Goal: Task Accomplishment & Management: Manage account settings

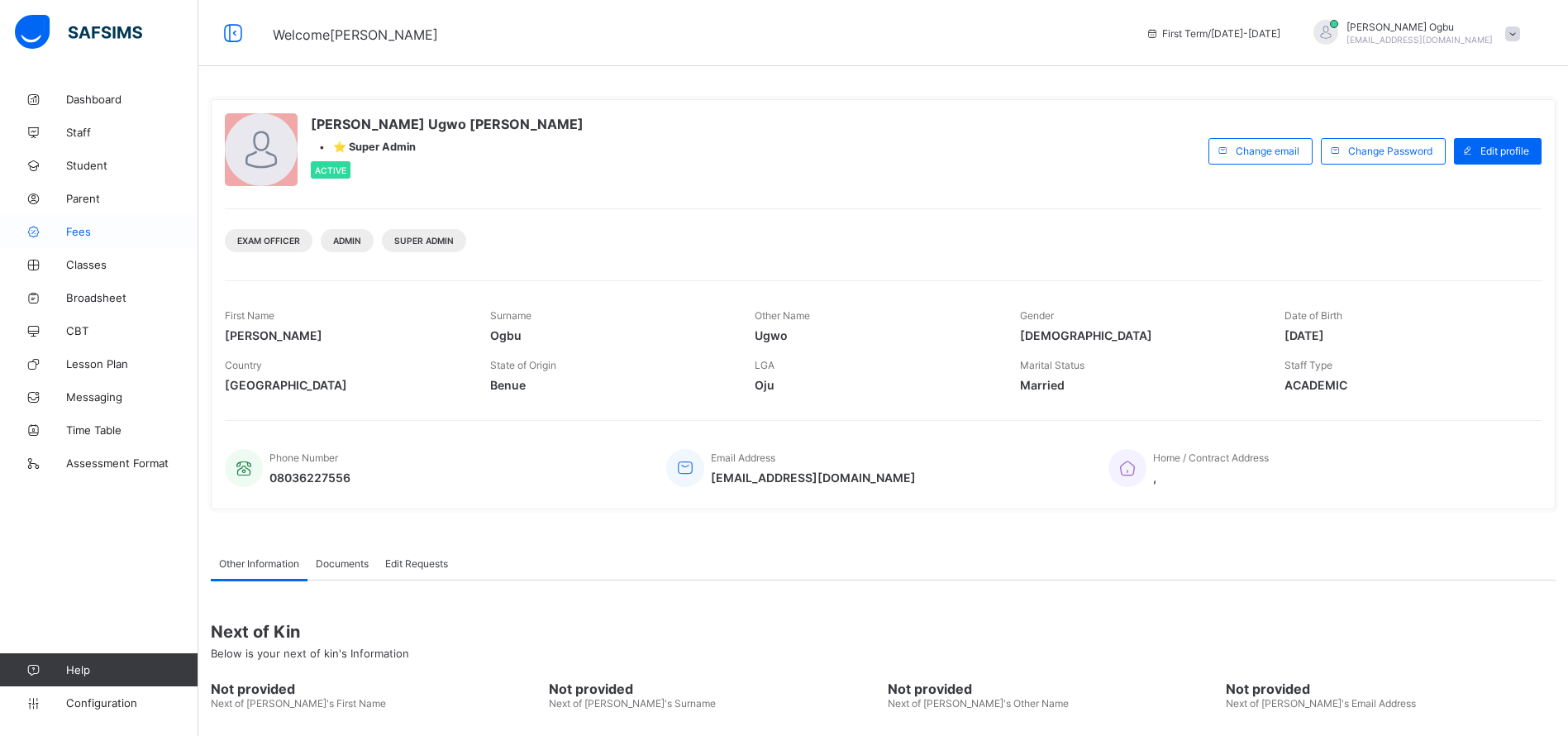
click at [82, 225] on span "Fees" at bounding box center [132, 232] width 132 height 13
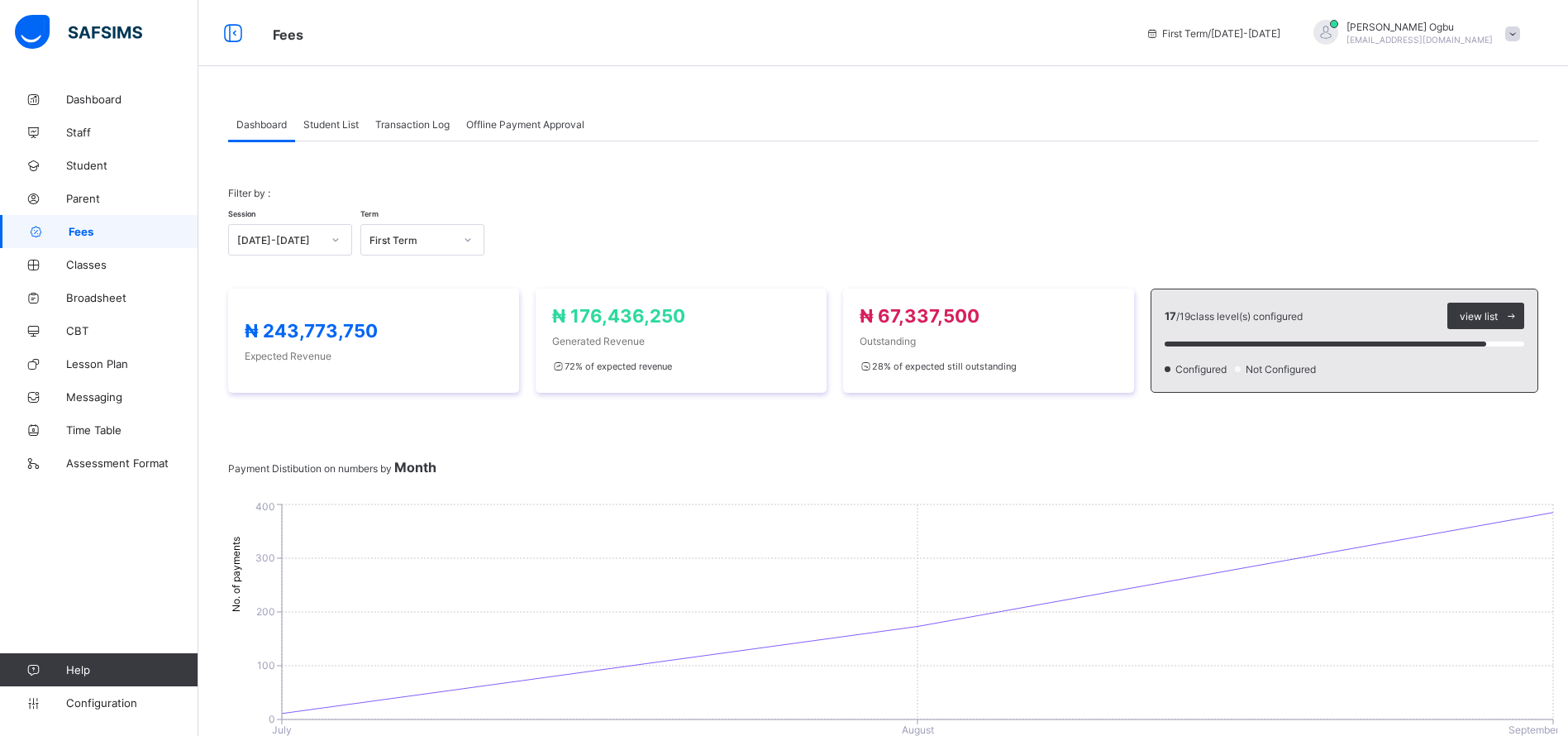
click at [1123, 135] on div "Dashboard Student List Transaction Log Offline Payment Approval" at bounding box center [882, 124] width 1310 height 34
click at [325, 128] on span "Student List" at bounding box center [330, 124] width 55 height 13
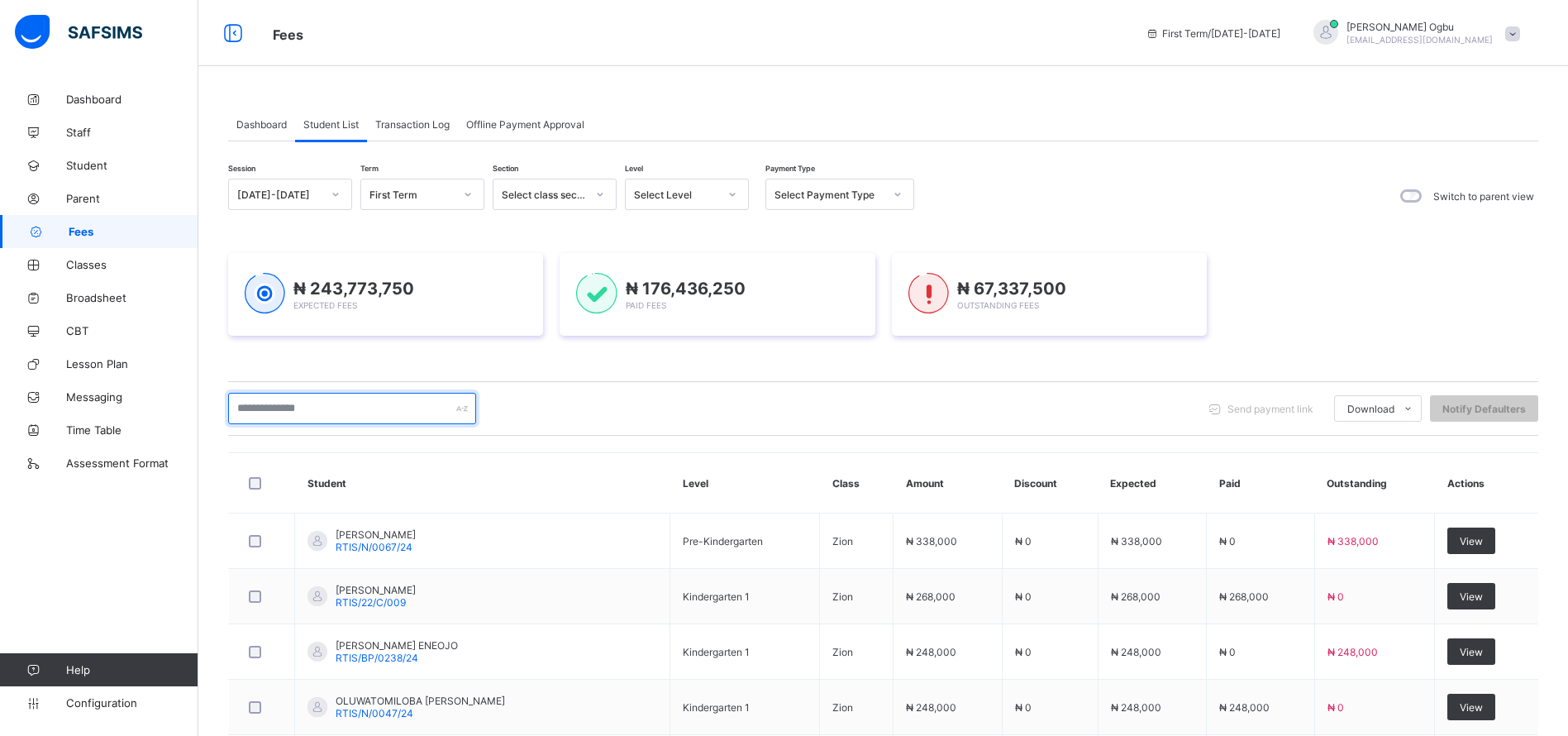
click at [311, 396] on input "text" at bounding box center [351, 408] width 248 height 31
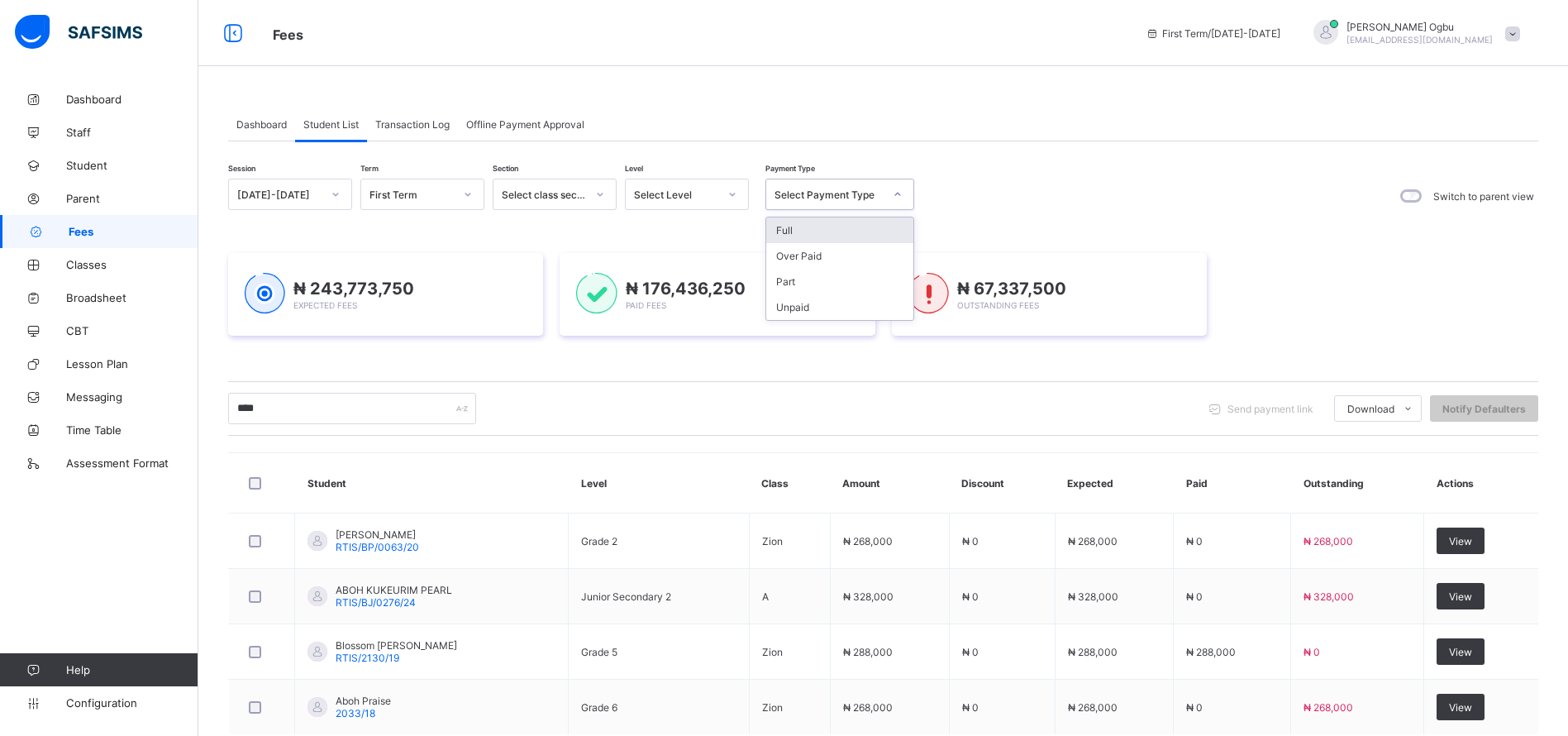
click at [784, 203] on div "Select Payment Type" at bounding box center [824, 194] width 115 height 23
click at [795, 229] on div "Full" at bounding box center [839, 230] width 147 height 26
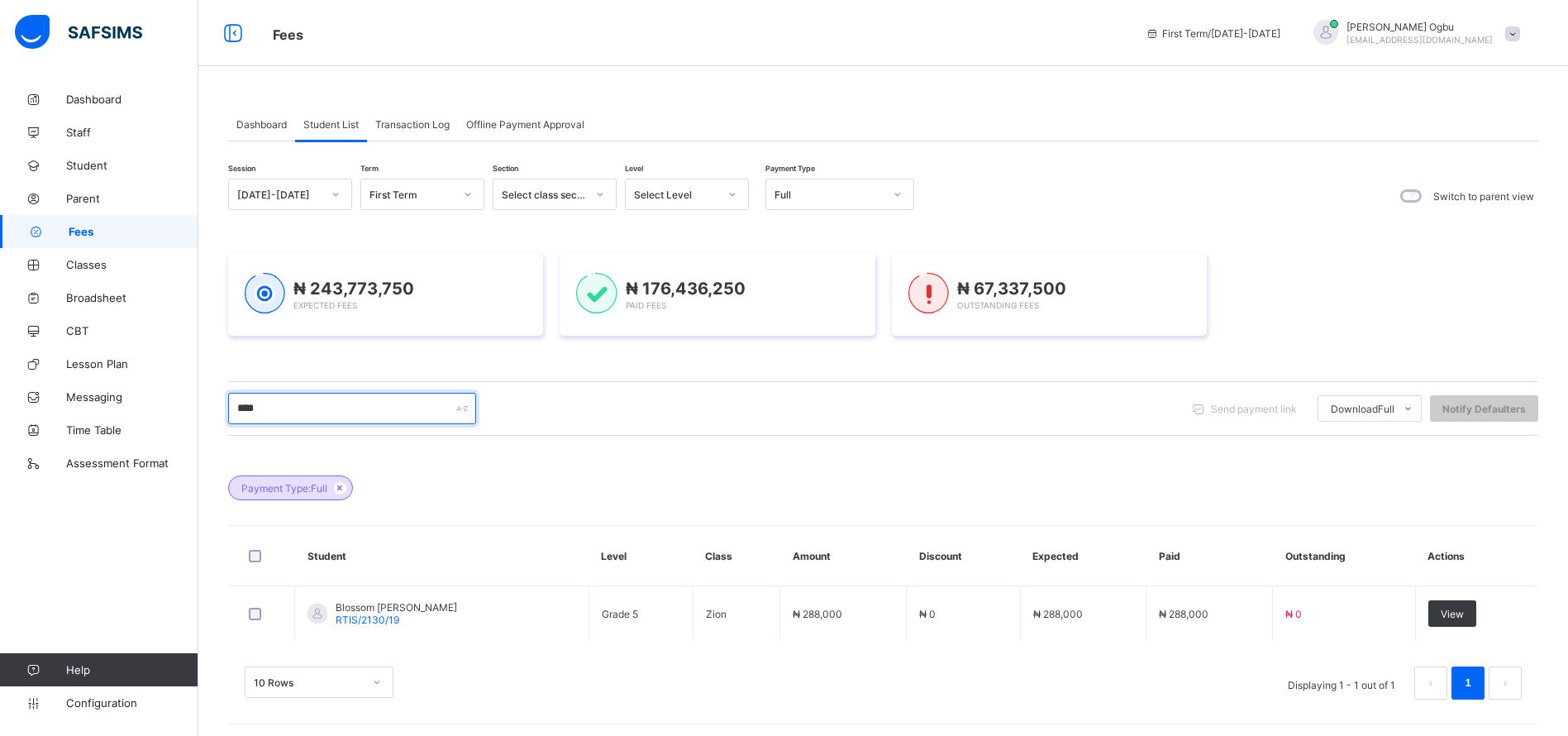
click at [401, 404] on input "****" at bounding box center [351, 408] width 248 height 31
type input "*"
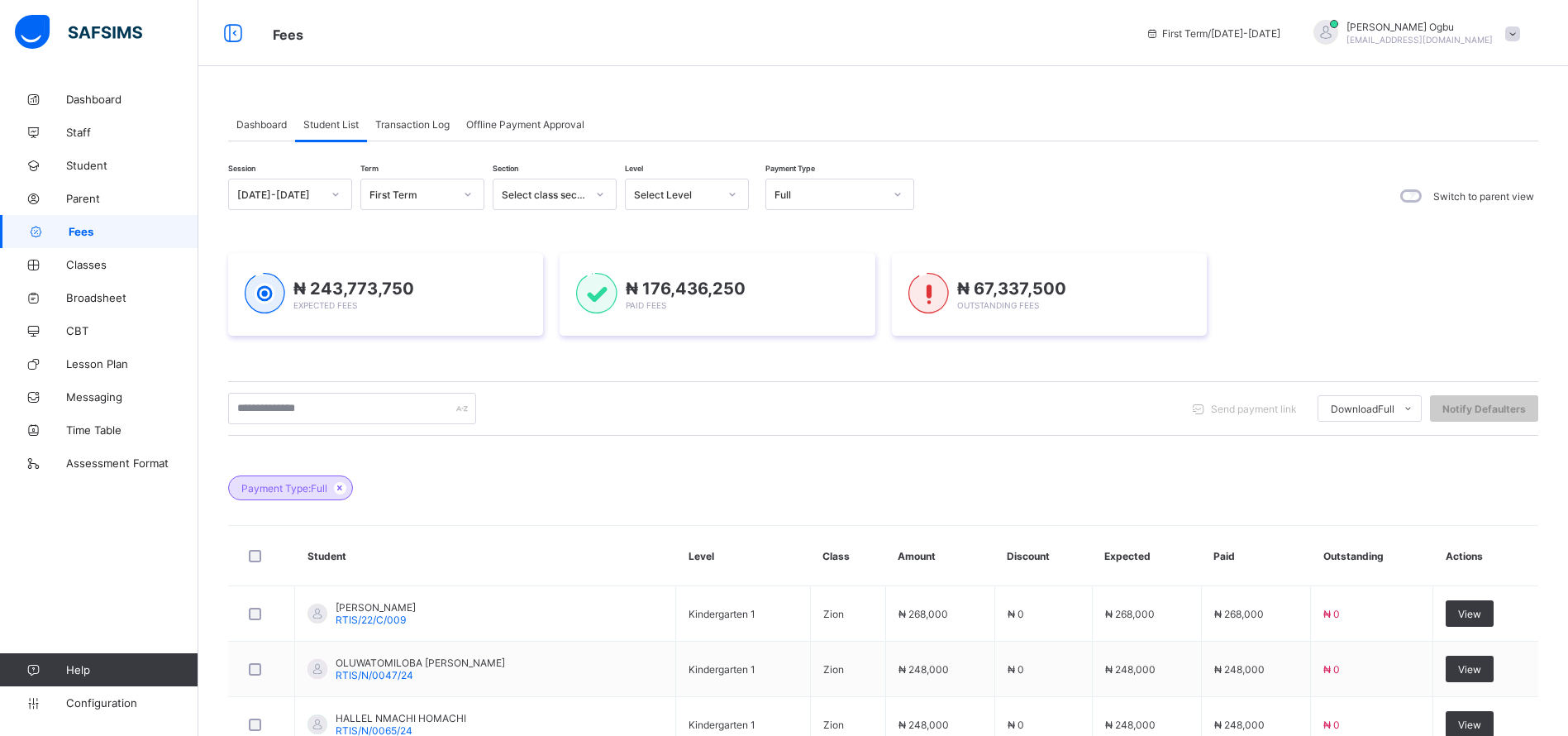
click at [1043, 455] on div "Payment Type: Full" at bounding box center [882, 479] width 1310 height 58
click at [566, 391] on div "Send payment link Download Full Students Payment Students Payment Status Studen…" at bounding box center [882, 408] width 1310 height 55
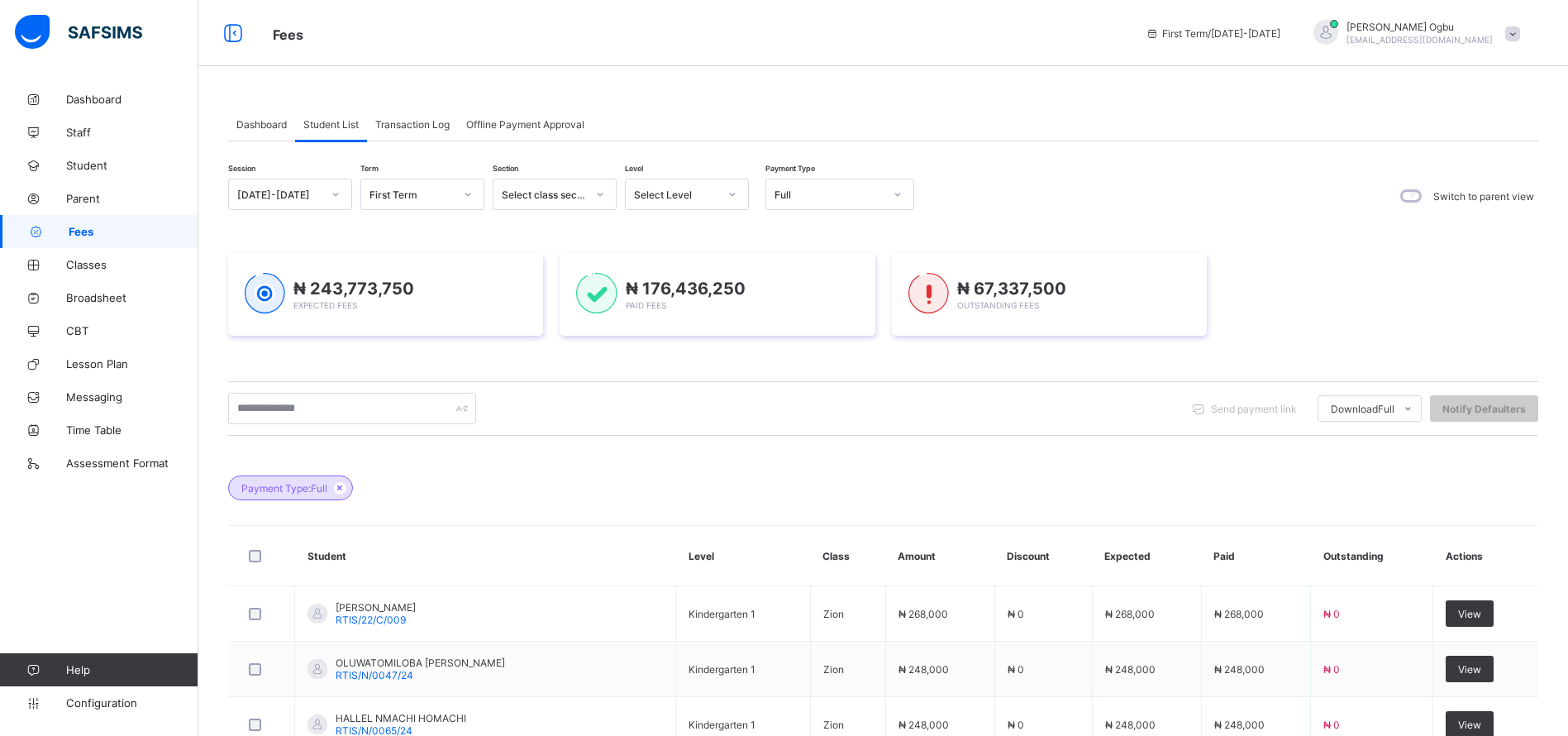
click at [566, 391] on div "Send payment link Download Full Students Payment Students Payment Status Studen…" at bounding box center [882, 408] width 1310 height 55
click at [805, 280] on div "Part" at bounding box center [839, 281] width 147 height 26
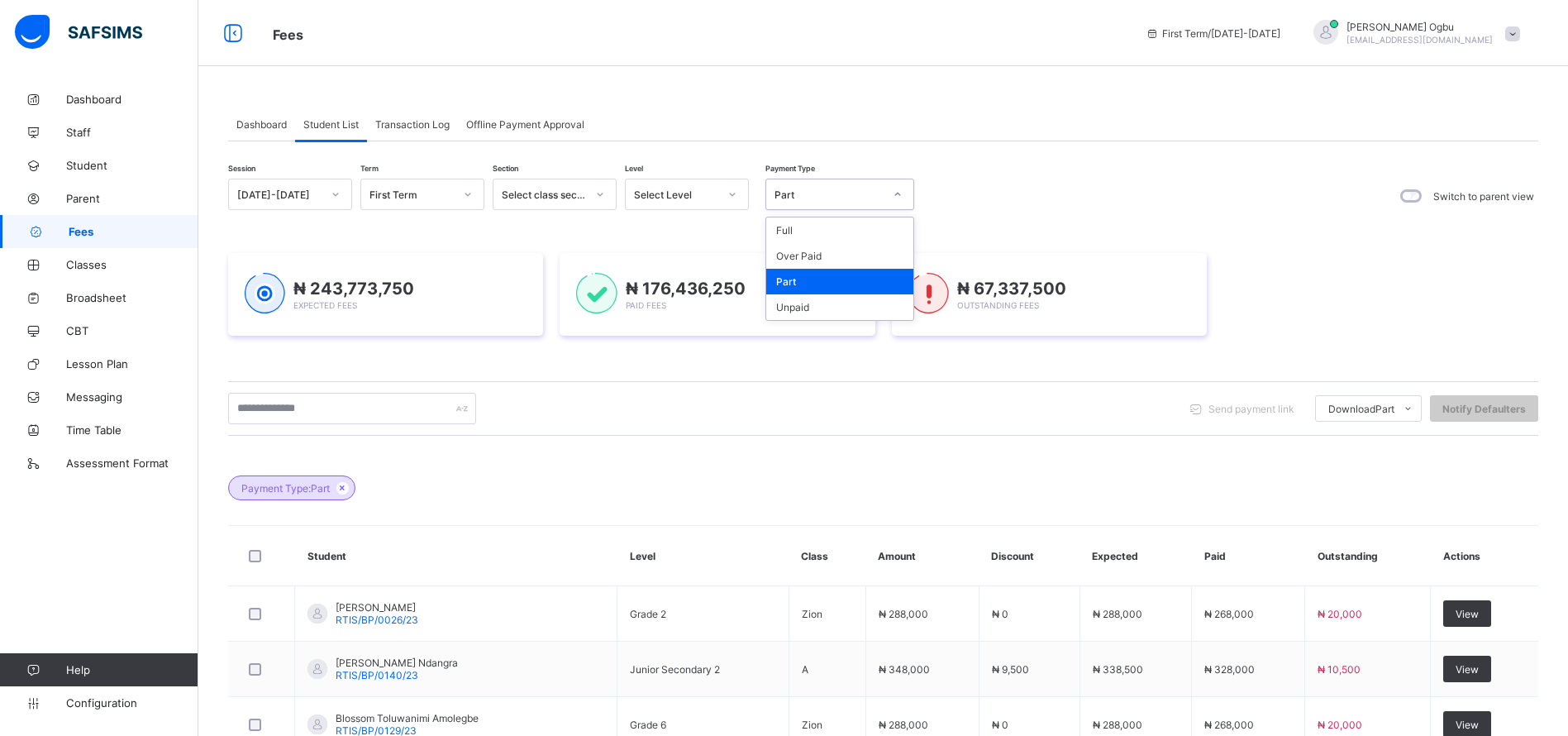
click at [809, 311] on div "Unpaid" at bounding box center [839, 307] width 147 height 26
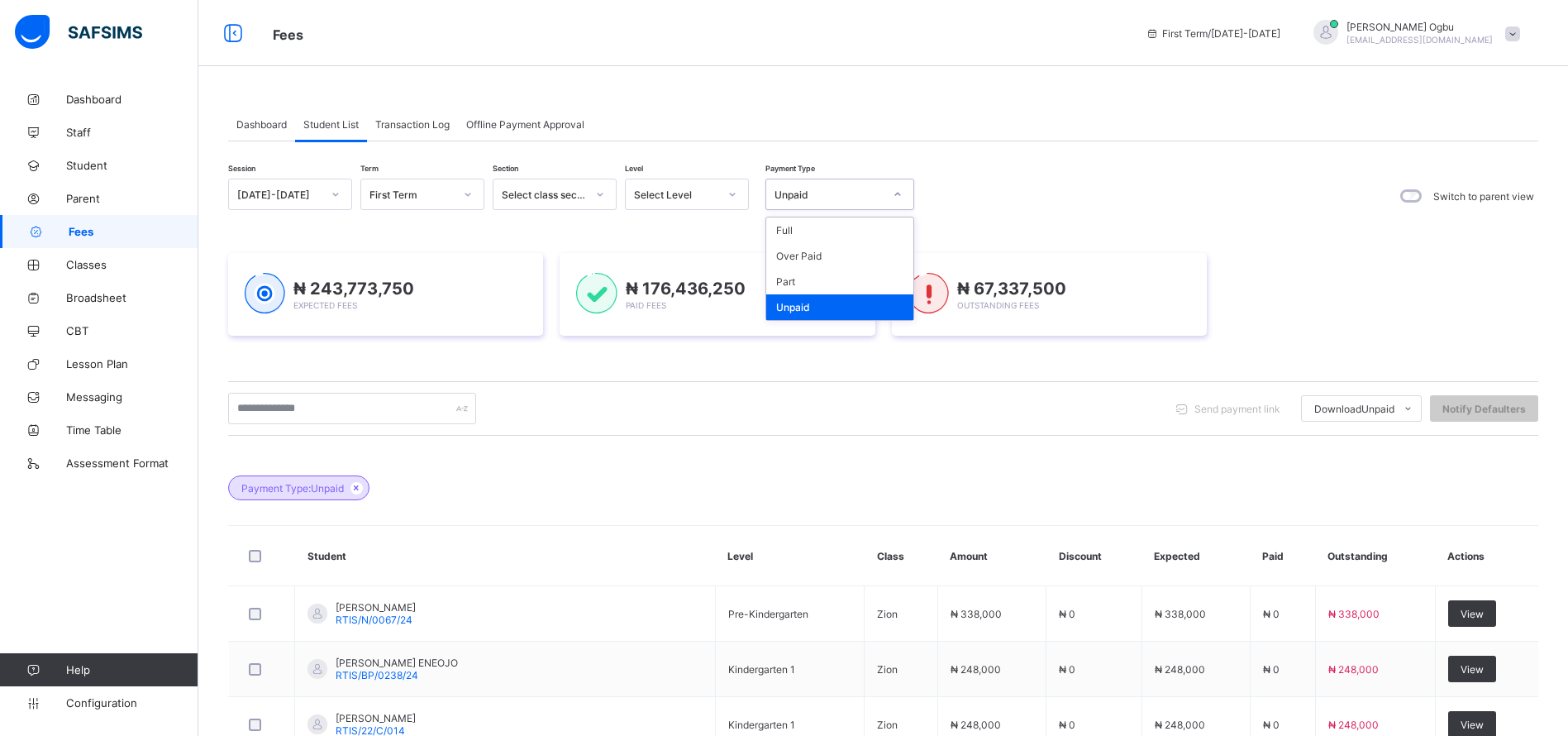
click at [804, 420] on div "Send payment link Download Unpaid Students Payment Students Payment Status Stud…" at bounding box center [882, 408] width 1310 height 31
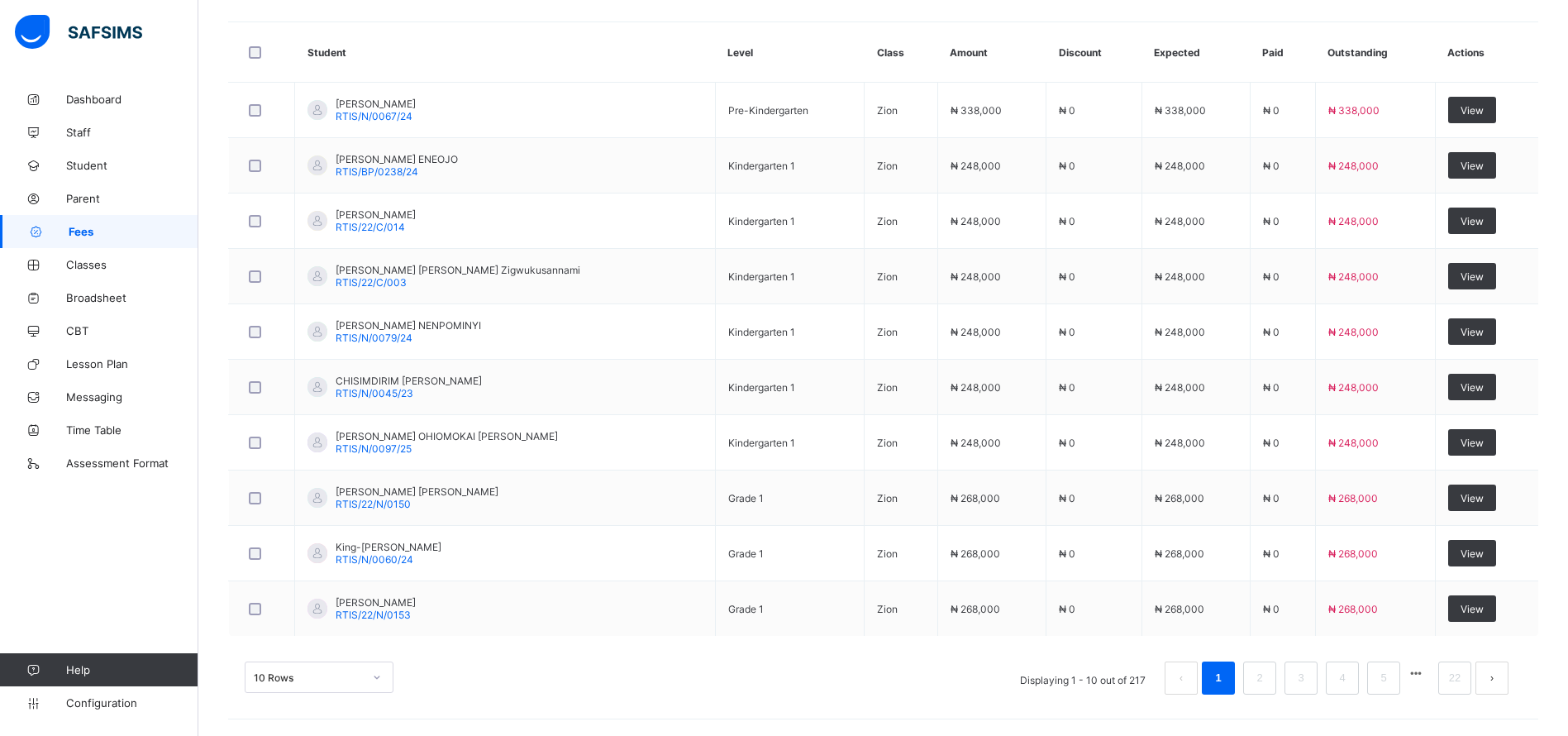
scroll to position [546, 0]
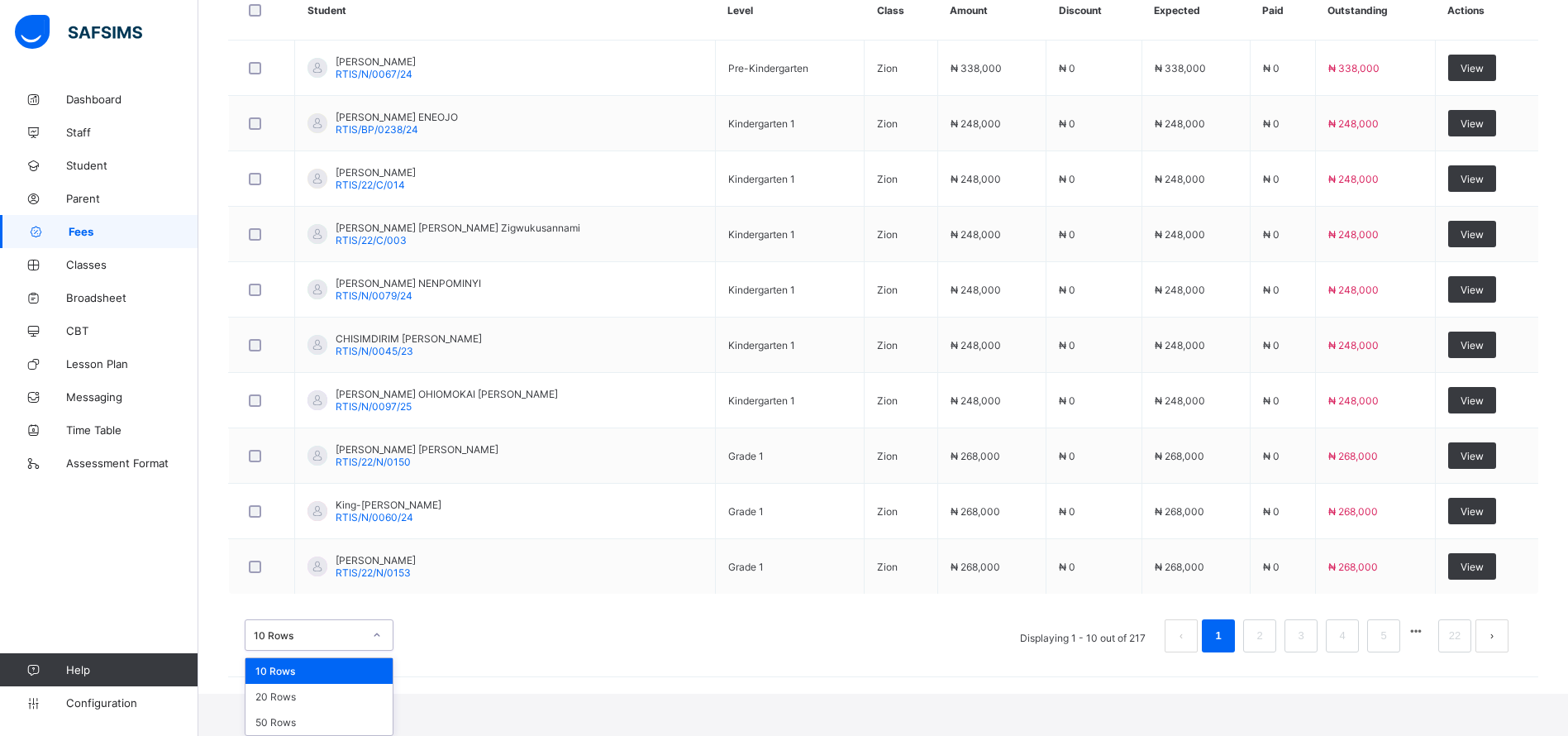
click at [348, 651] on div "option 10 Rows focused, 1 of 3. 3 results available. Use Up and Down to choose …" at bounding box center [319, 634] width 149 height 31
click at [276, 718] on div "50 Rows" at bounding box center [319, 722] width 147 height 26
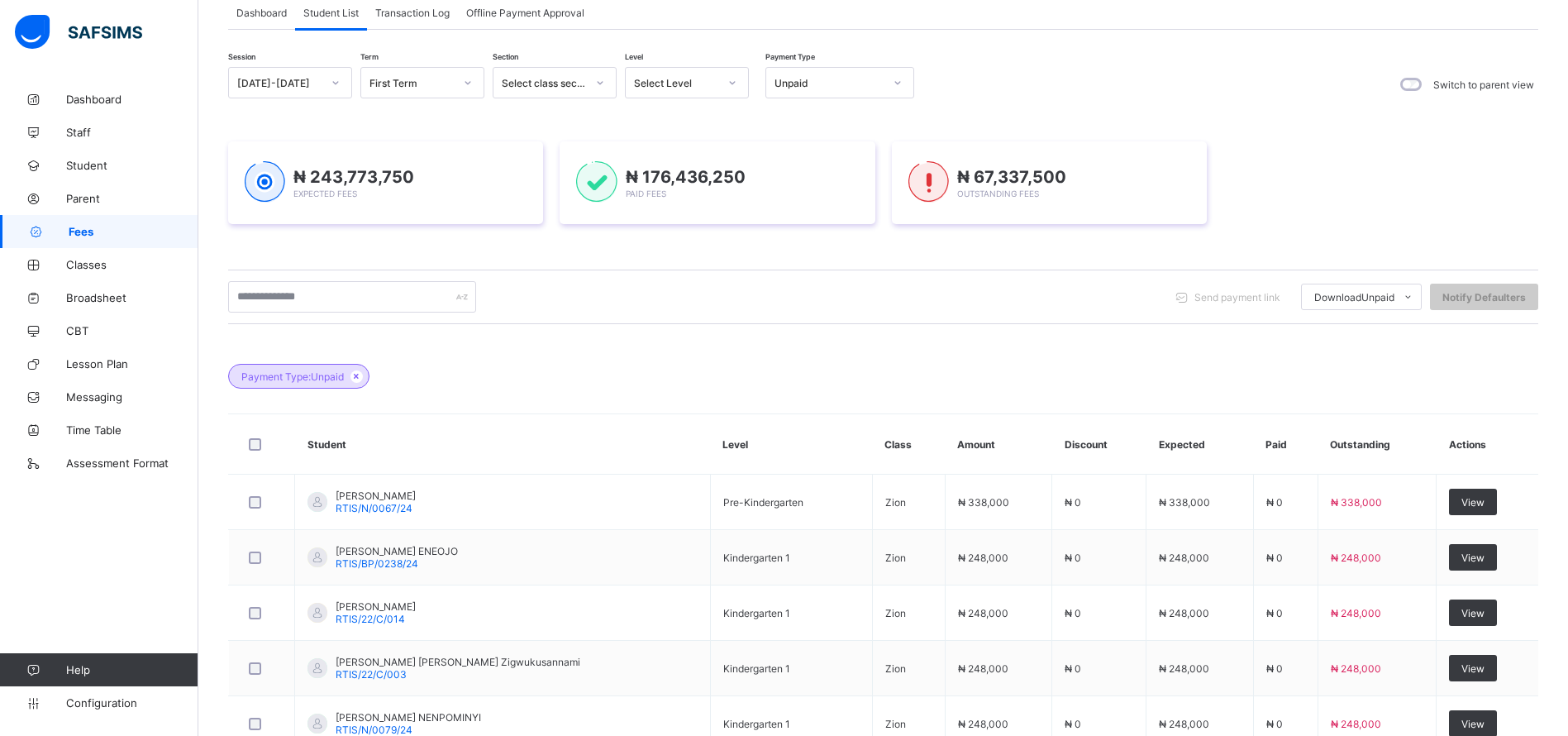
scroll to position [503, 0]
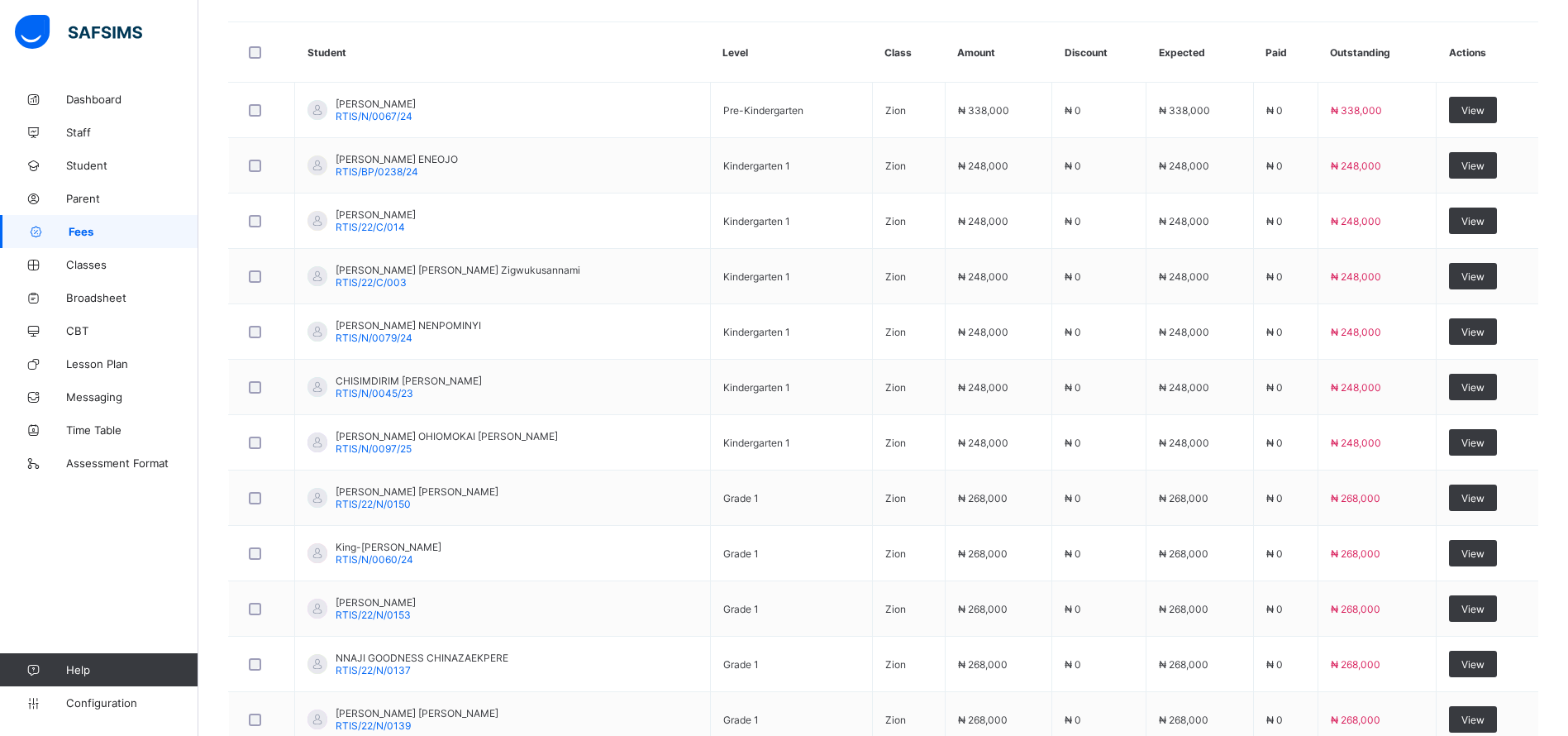
click at [276, 718] on div at bounding box center [261, 720] width 32 height 13
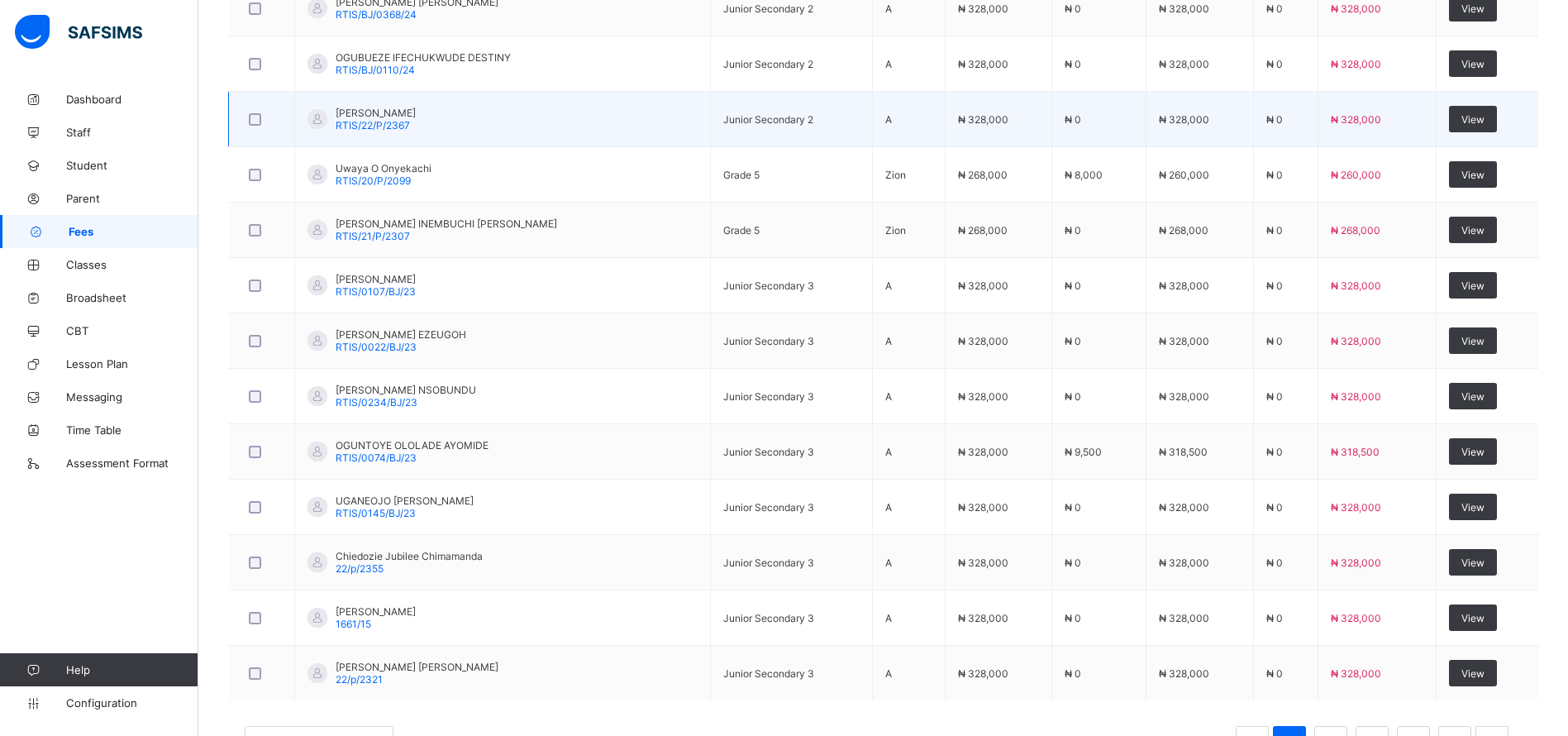
scroll to position [2718, 0]
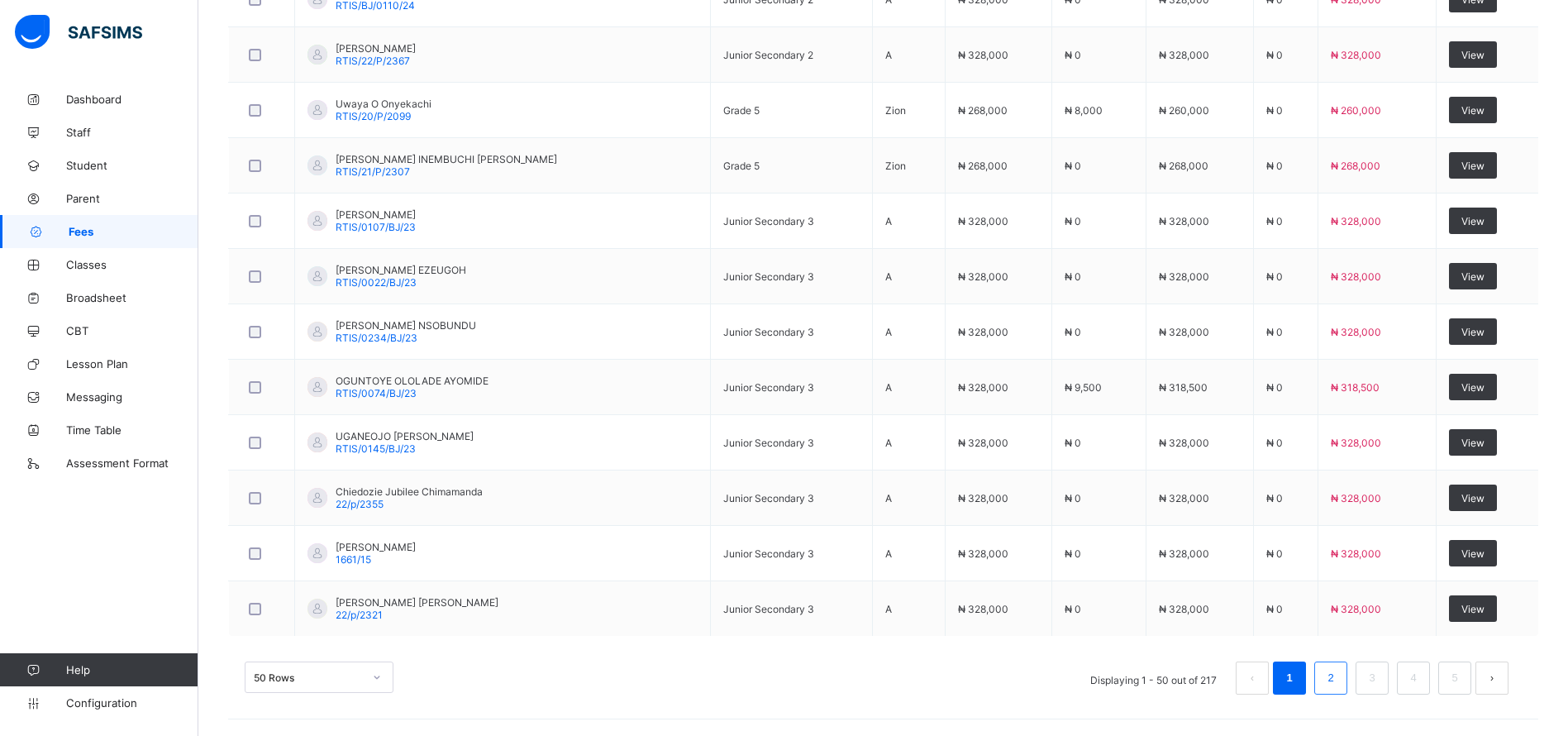
click at [1338, 674] on link "2" at bounding box center [1330, 677] width 16 height 21
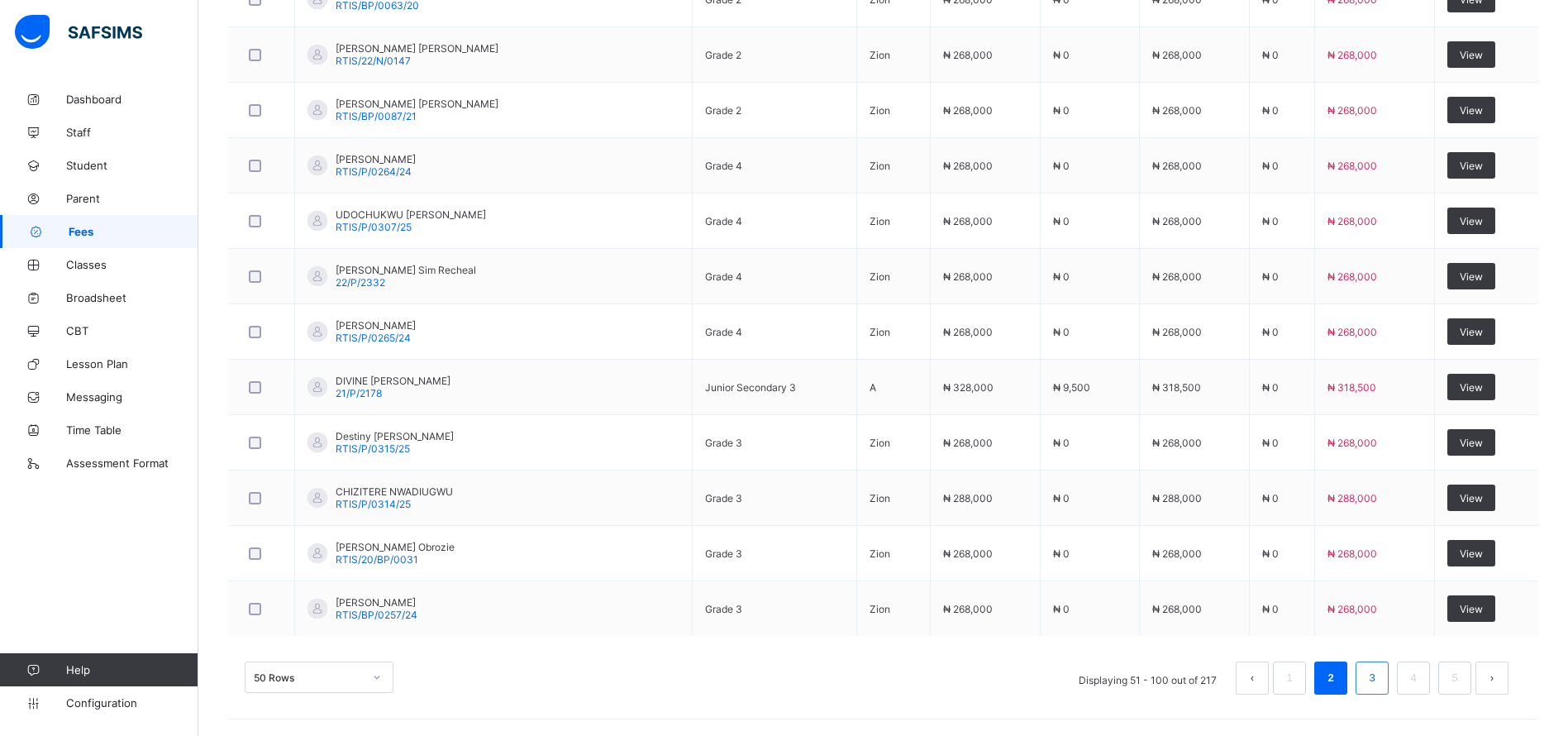
click at [1379, 676] on link "3" at bounding box center [1371, 677] width 16 height 21
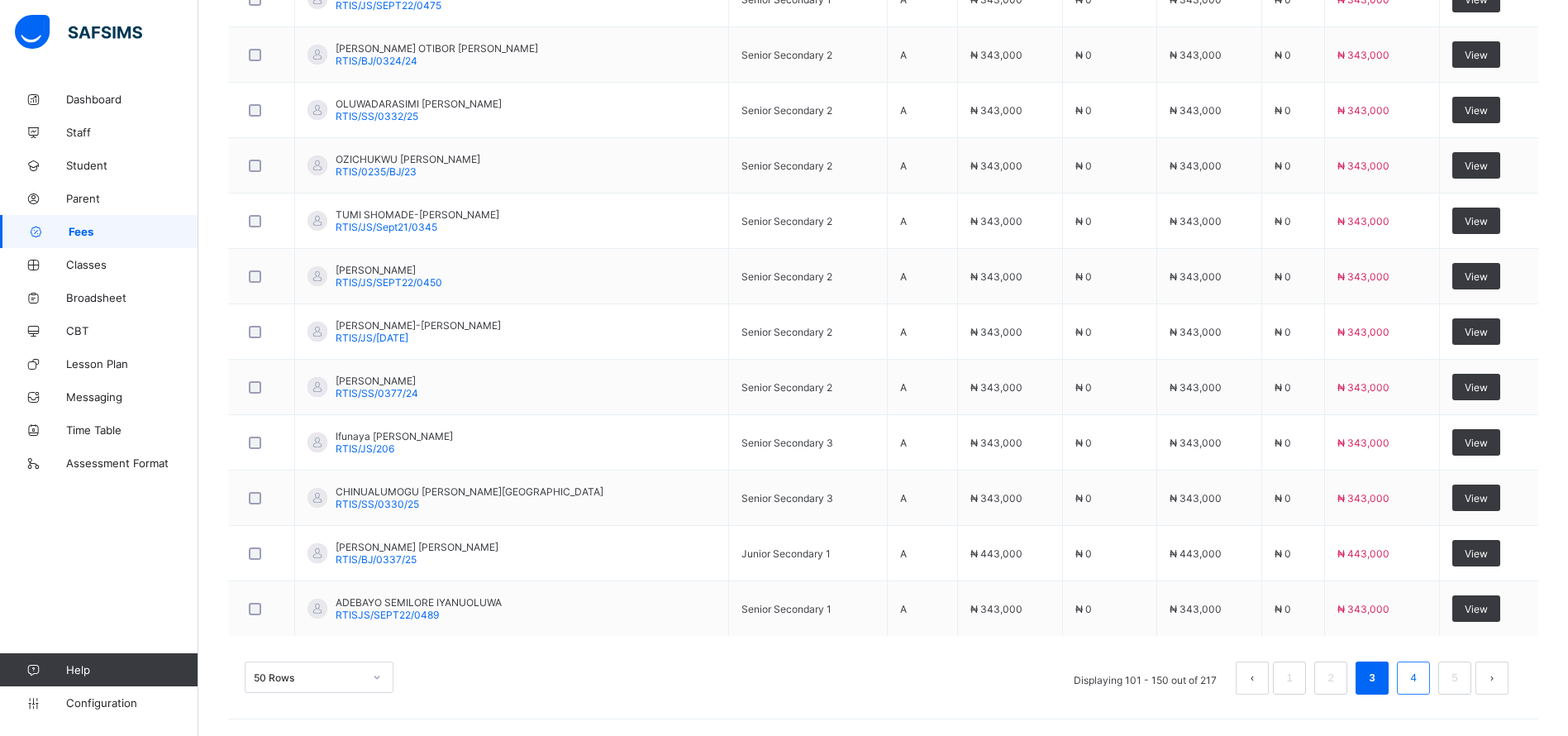
click at [1421, 682] on link "4" at bounding box center [1412, 677] width 16 height 21
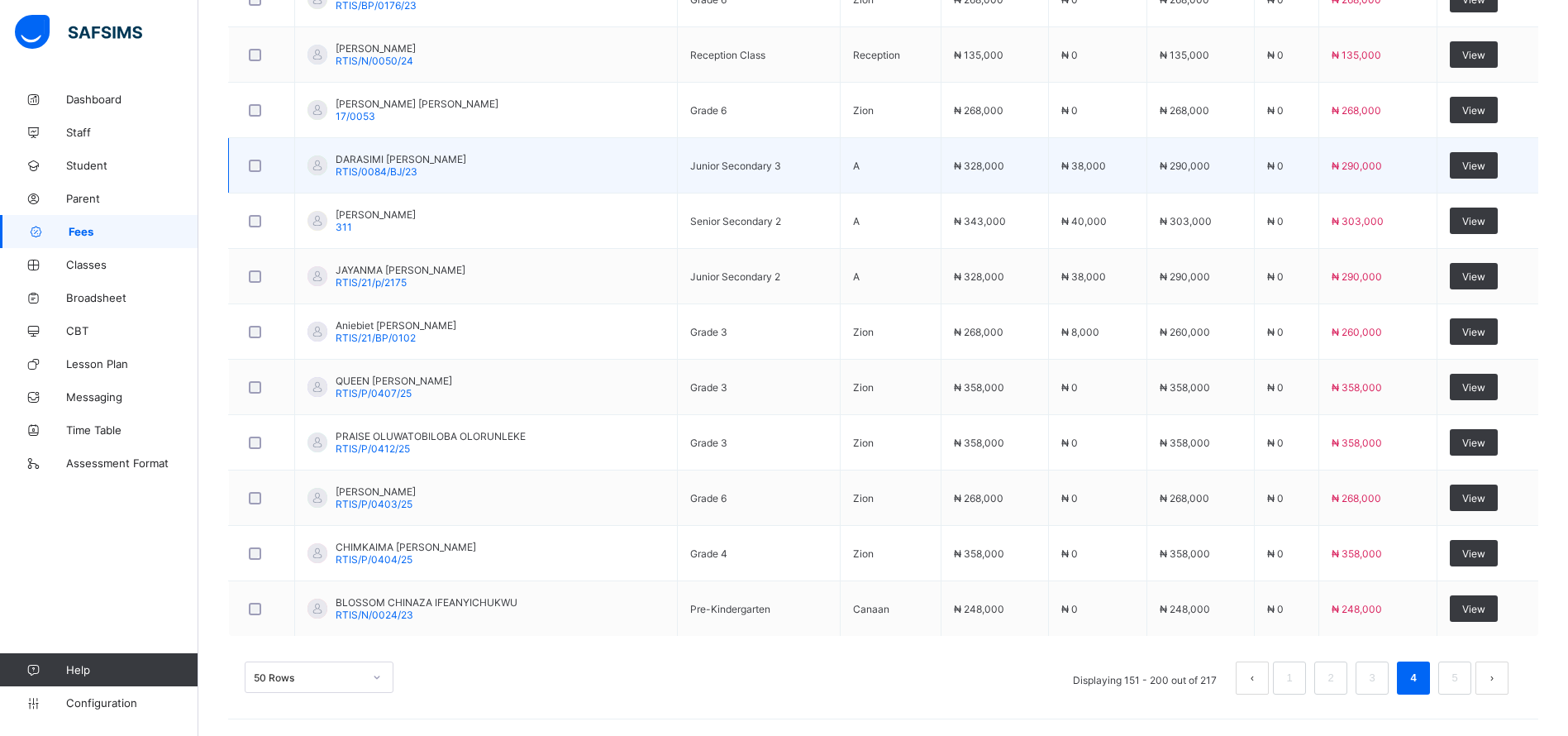
click at [677, 164] on td "[PERSON_NAME] RTIS/0084/BJ/23" at bounding box center [486, 166] width 383 height 55
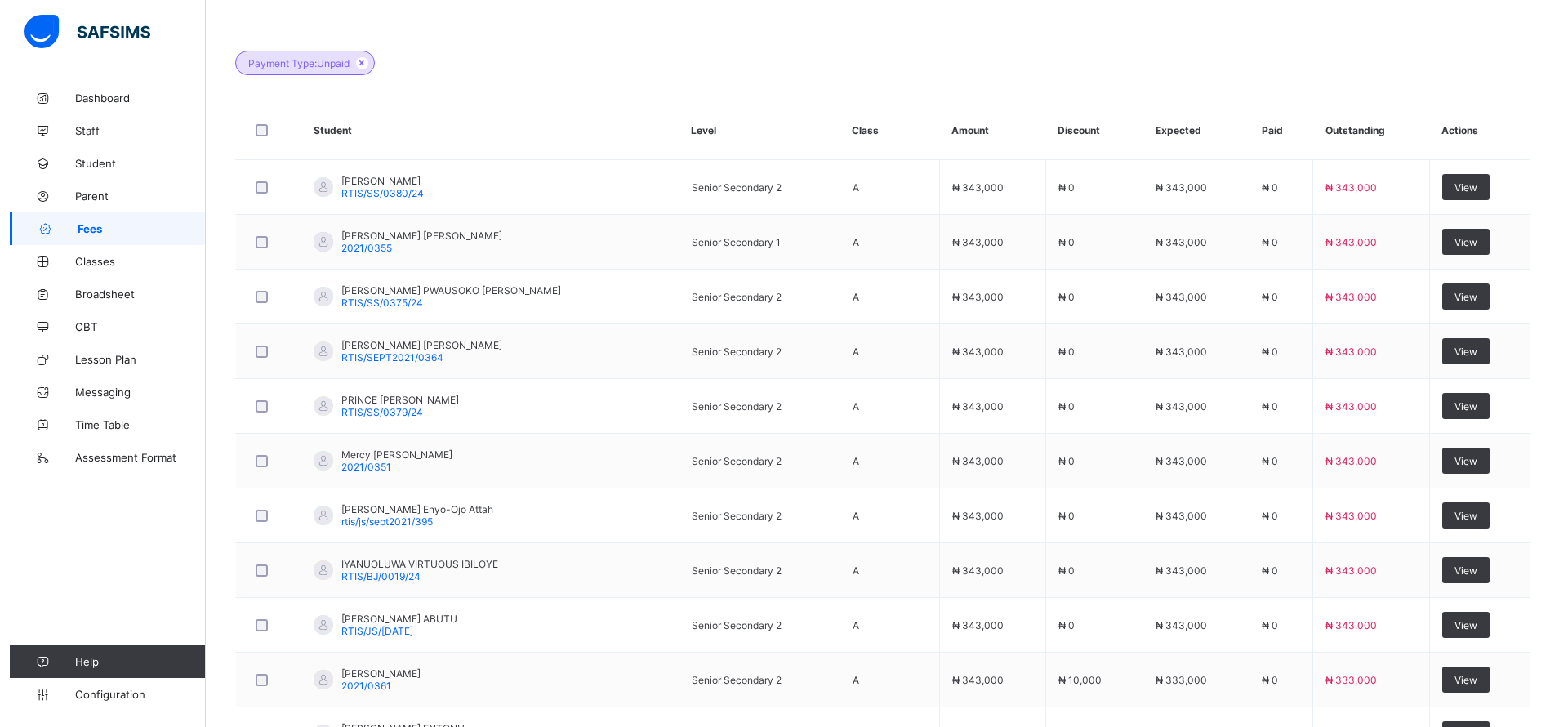
scroll to position [0, 0]
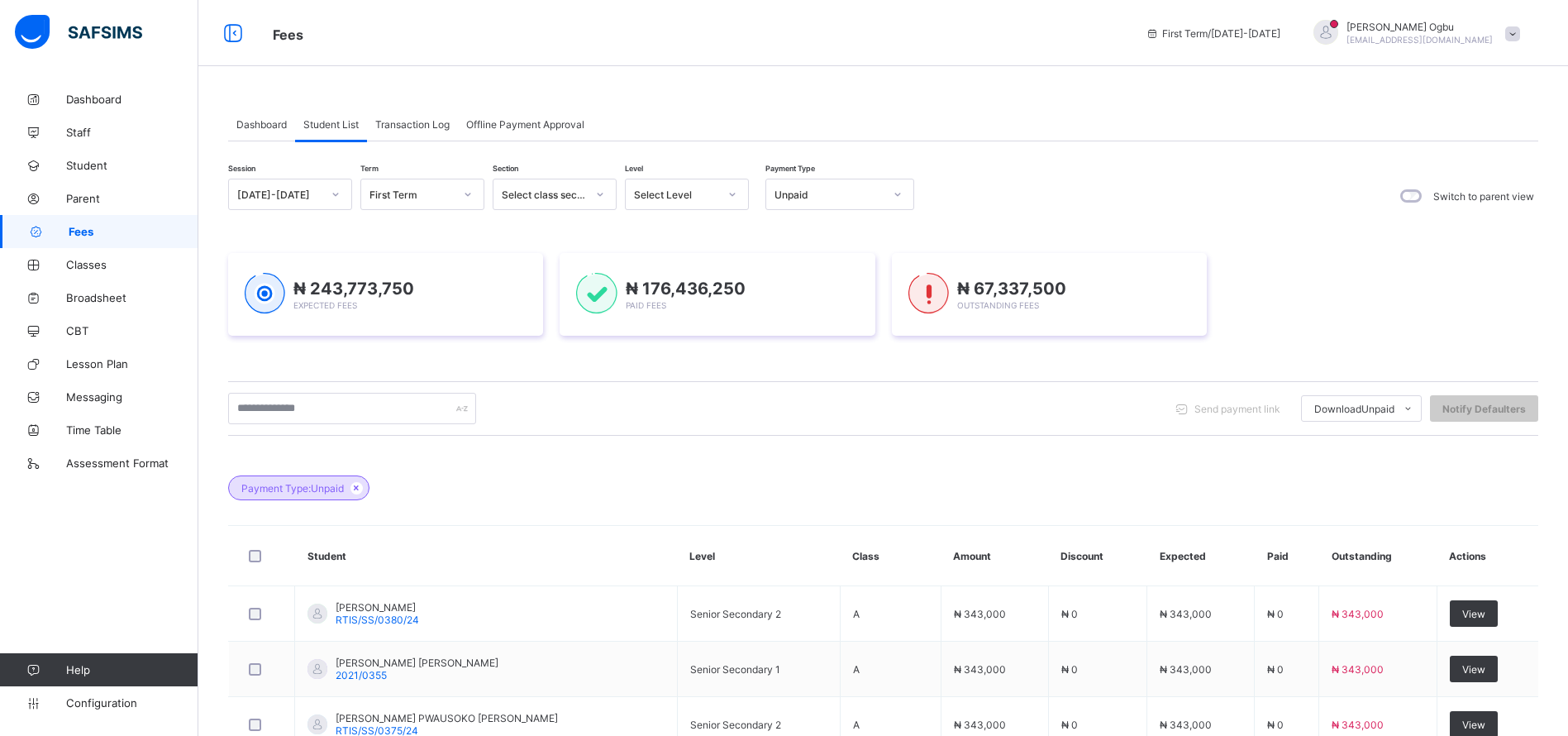
click at [1519, 34] on span at bounding box center [1512, 34] width 15 height 15
click at [1482, 189] on span "Logout" at bounding box center [1465, 190] width 109 height 19
